Goal: Transaction & Acquisition: Download file/media

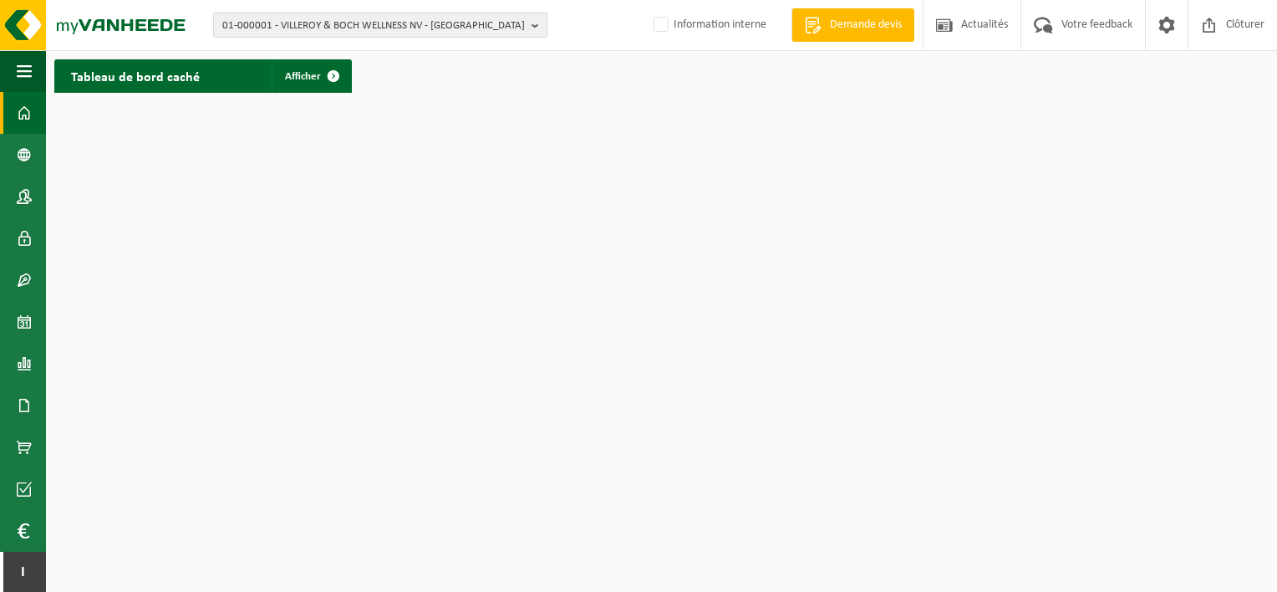
click at [483, 23] on span "01-000001 - VILLEROY & BOCH WELLNESS NV - [GEOGRAPHIC_DATA]" at bounding box center [373, 25] width 303 height 25
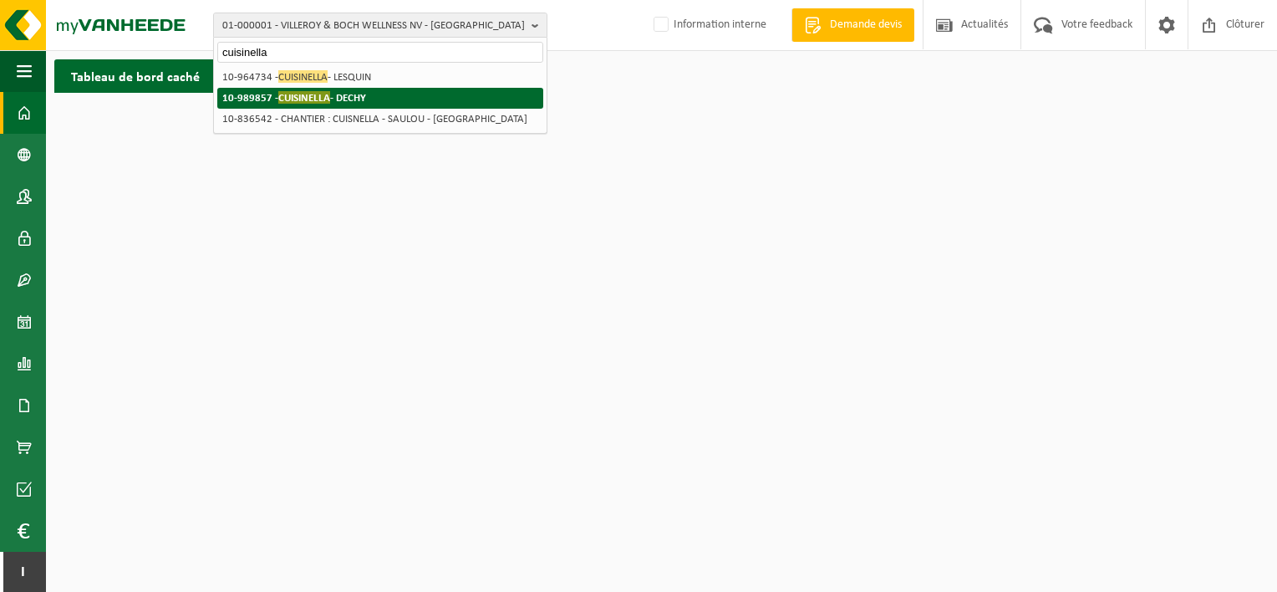
type input "cuisinella"
click at [451, 97] on li "10-989857 - CUISINELLA - DECHY" at bounding box center [380, 98] width 326 height 21
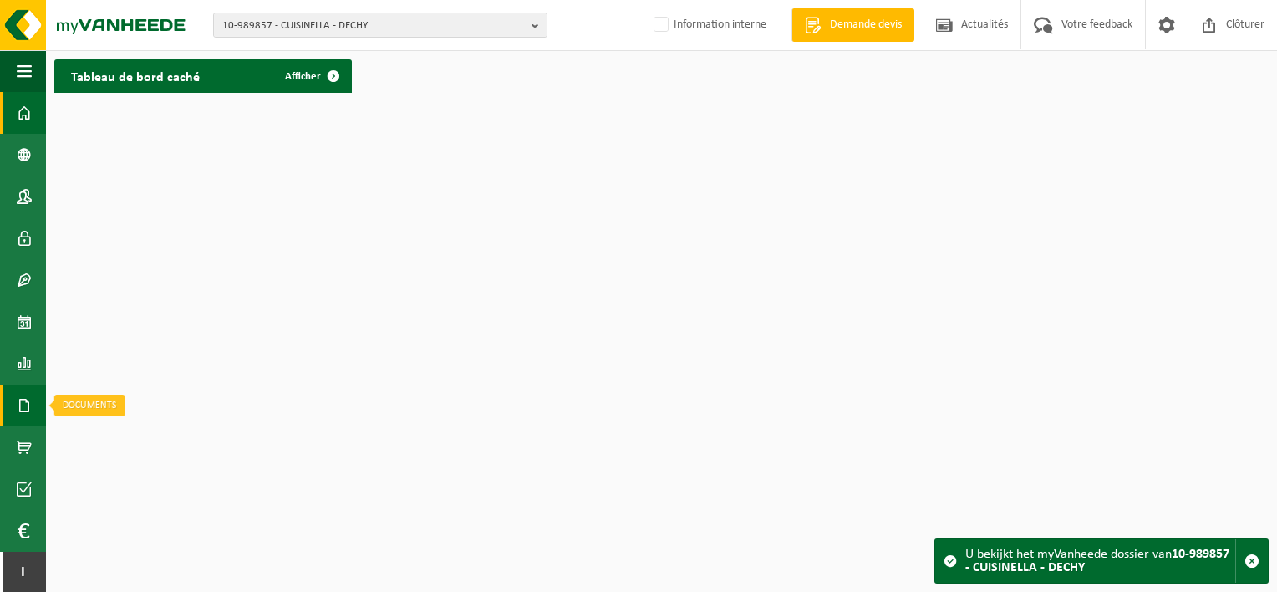
click at [24, 409] on span at bounding box center [24, 405] width 15 height 42
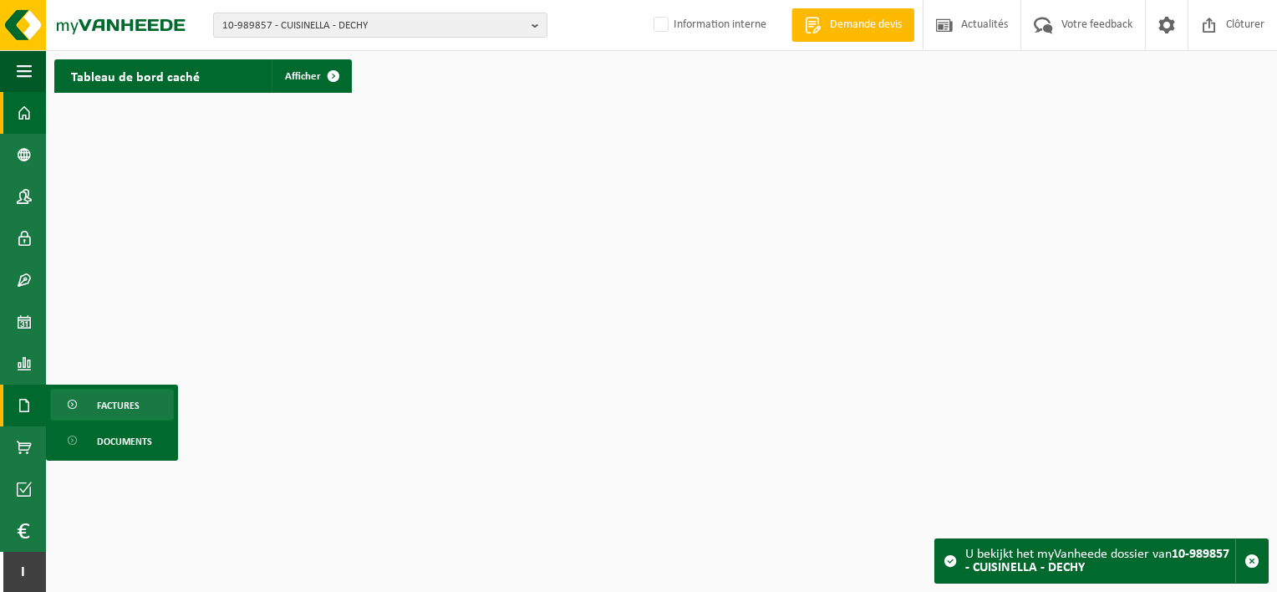
click at [88, 411] on link "Factures" at bounding box center [112, 405] width 124 height 32
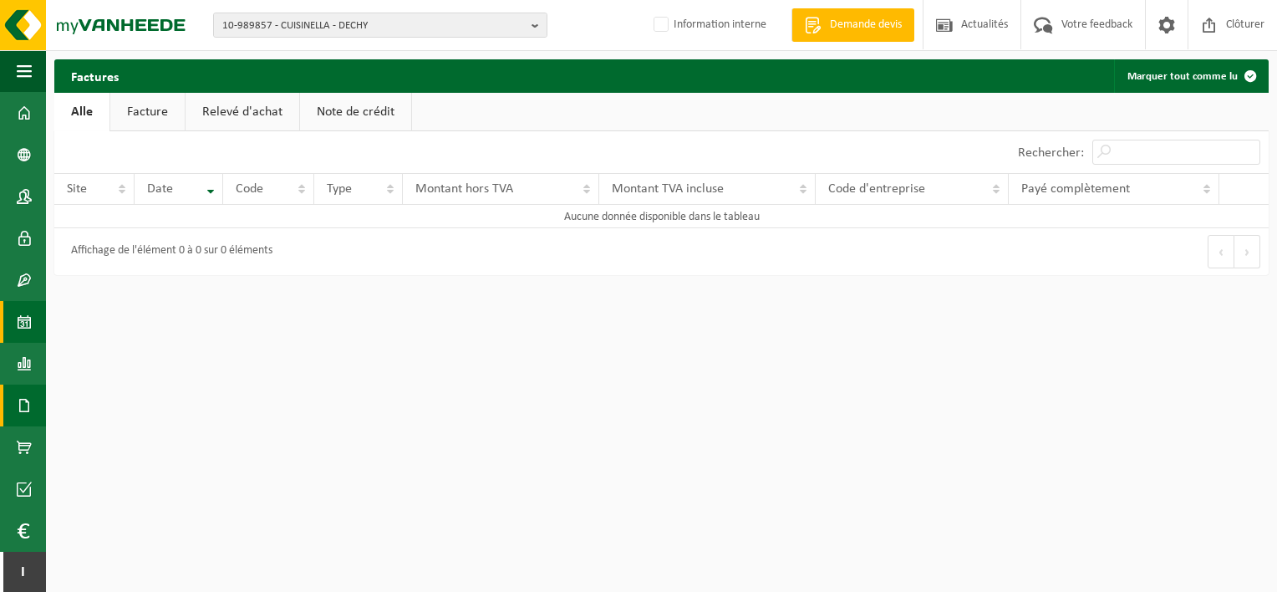
click at [20, 314] on span at bounding box center [24, 322] width 15 height 42
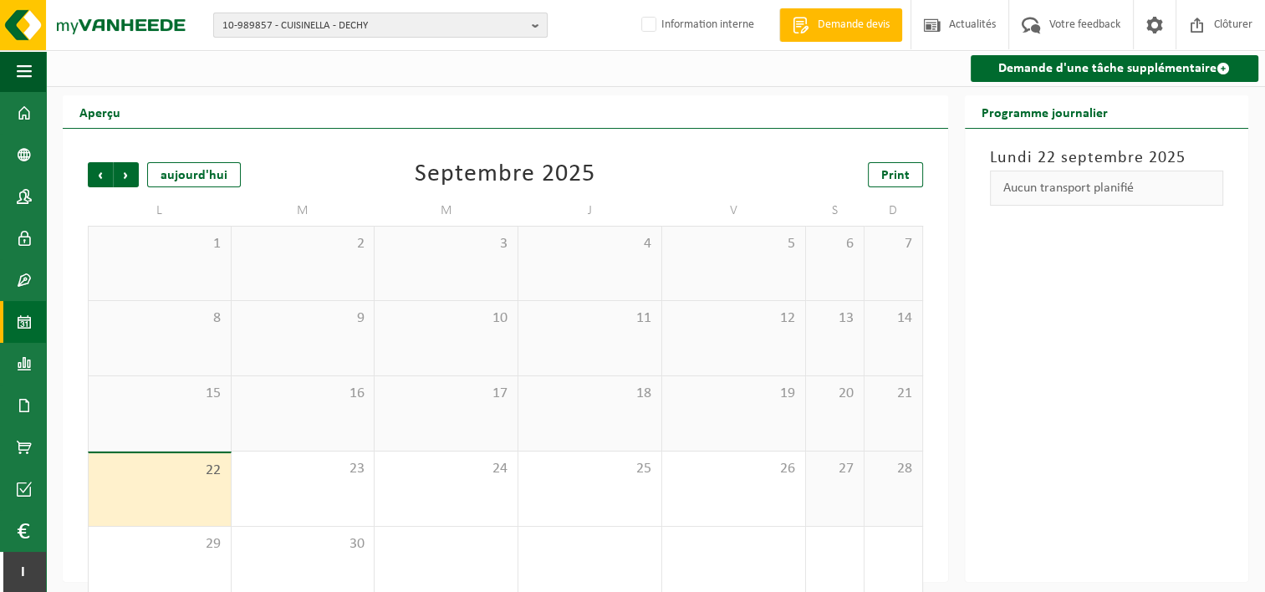
click at [331, 23] on span "10-989857 - CUISINELLA - DECHY" at bounding box center [373, 25] width 303 height 25
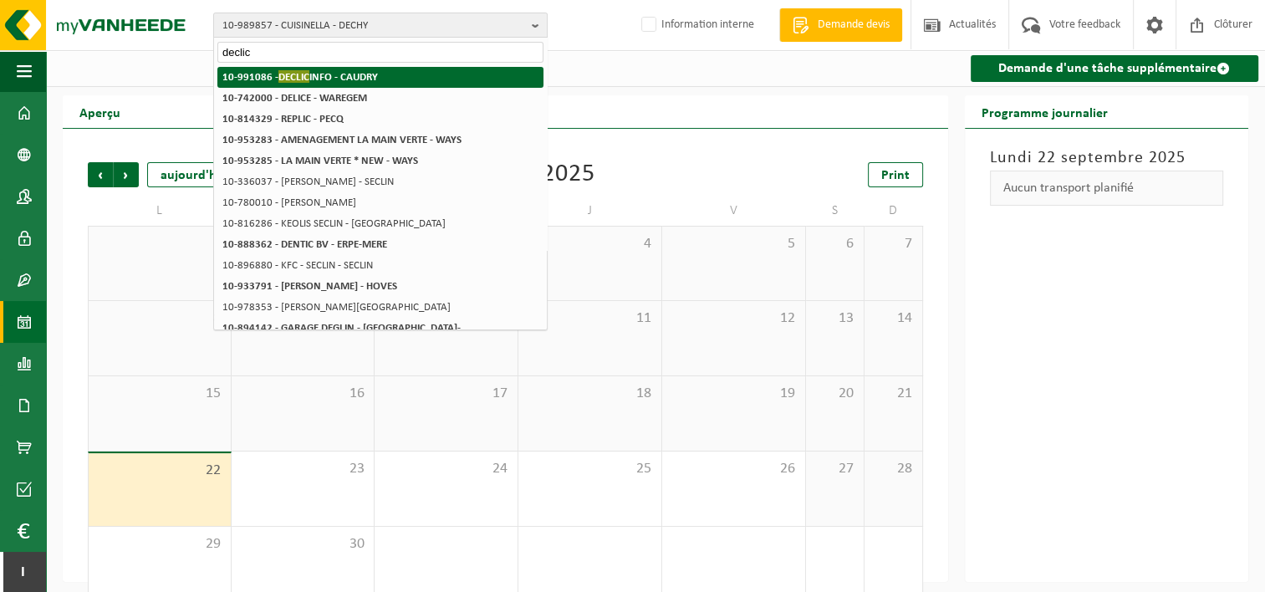
type input "declic"
click at [338, 80] on strong "10-991086 - DECLIC INFO - CAUDRY" at bounding box center [299, 76] width 155 height 13
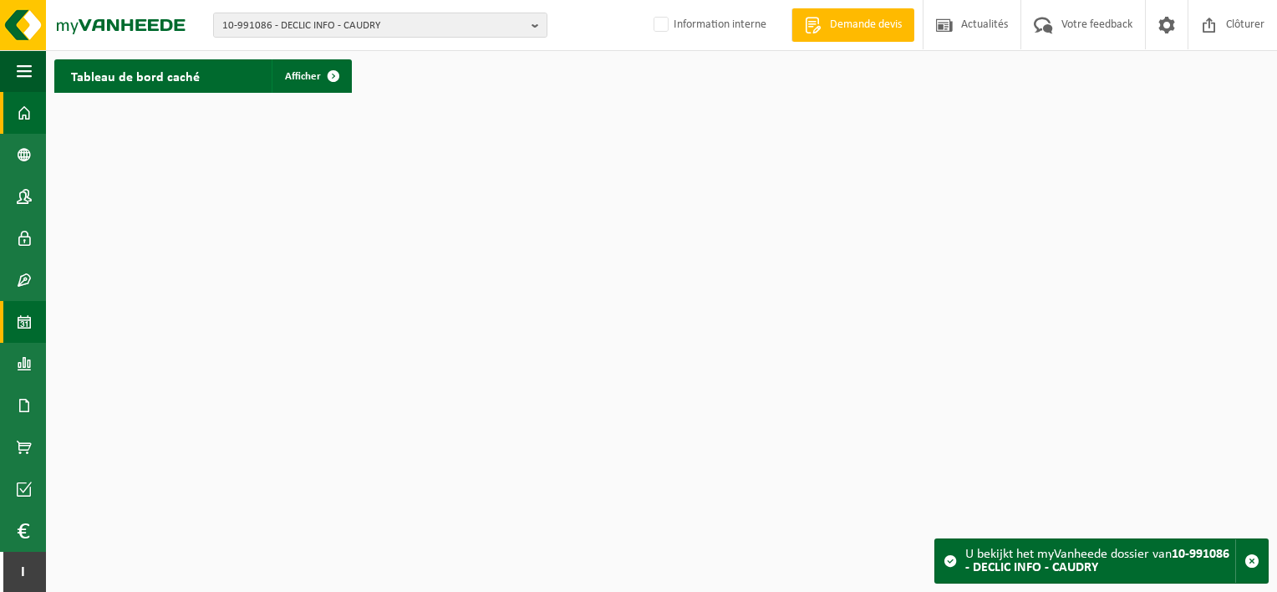
click at [30, 328] on span at bounding box center [24, 322] width 15 height 42
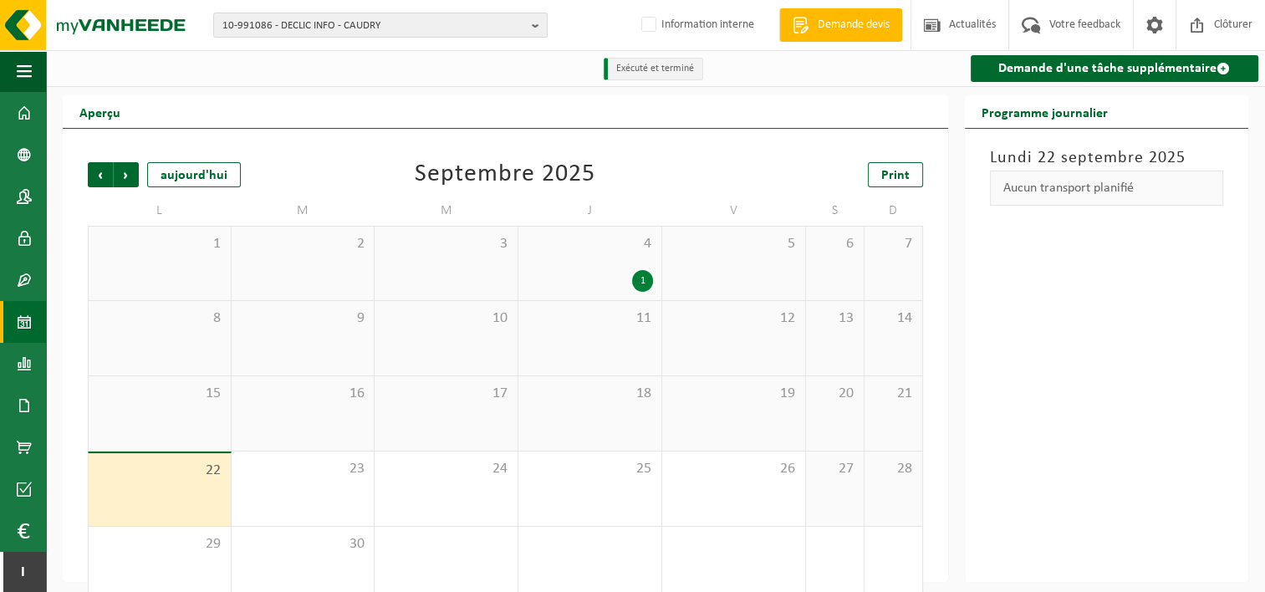
click at [648, 288] on div "1" at bounding box center [642, 281] width 21 height 22
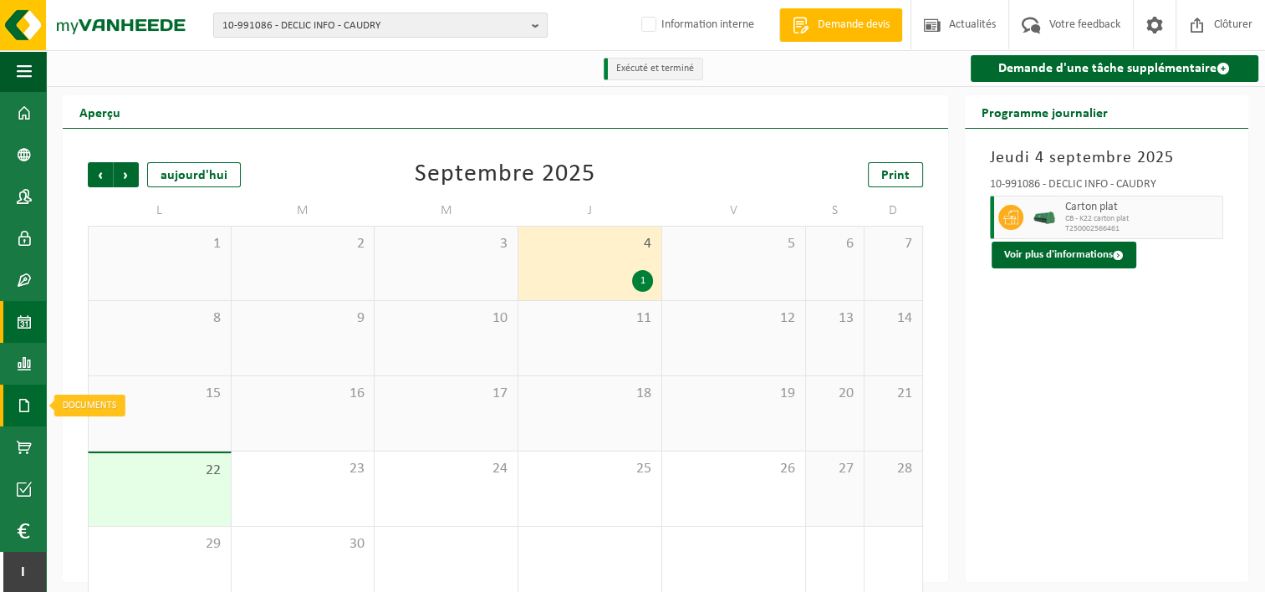
click at [17, 411] on span at bounding box center [24, 405] width 15 height 42
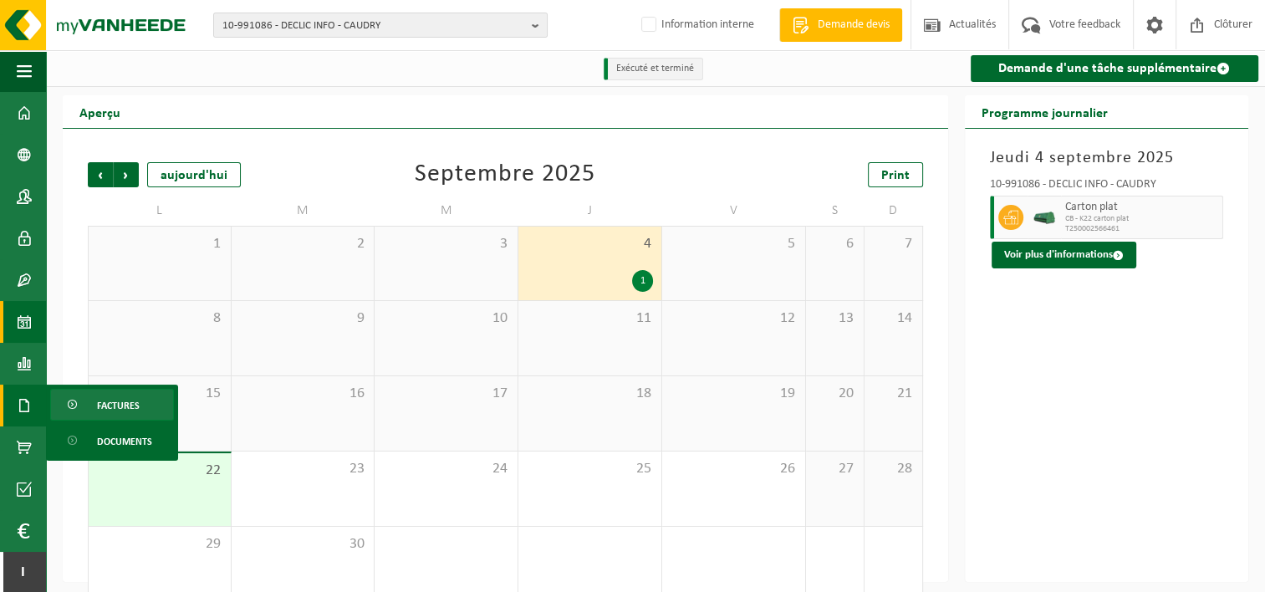
click at [82, 397] on link "Factures" at bounding box center [112, 405] width 124 height 32
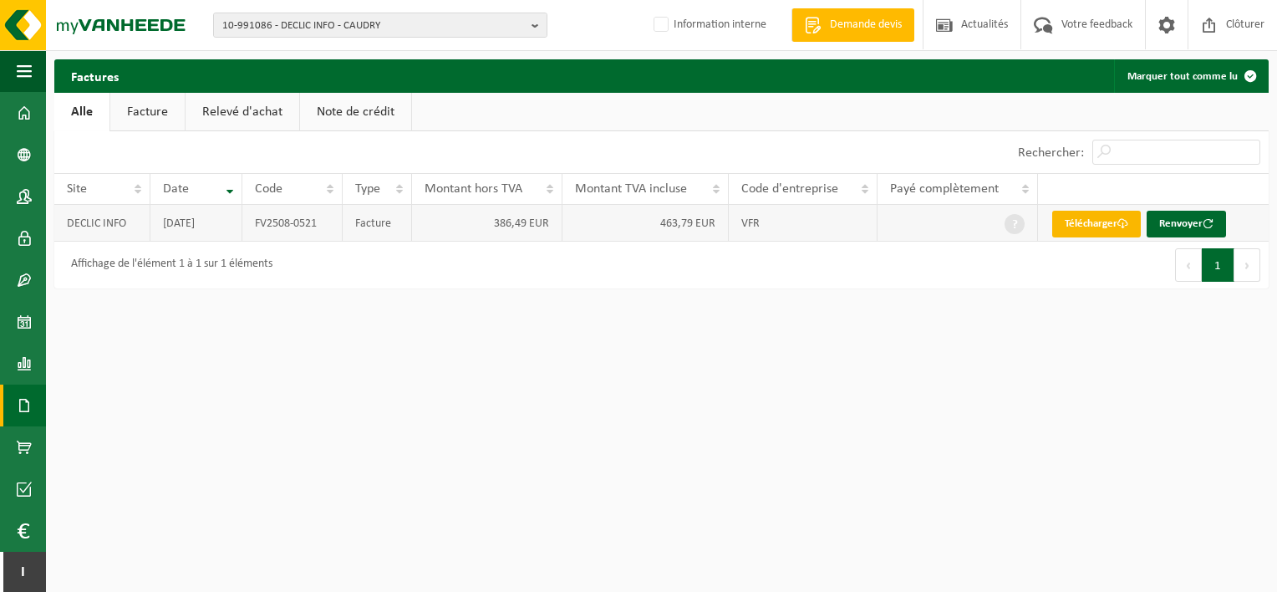
click at [1104, 219] on link "Télécharger" at bounding box center [1096, 224] width 89 height 27
